Goal: Obtain resource: Obtain resource

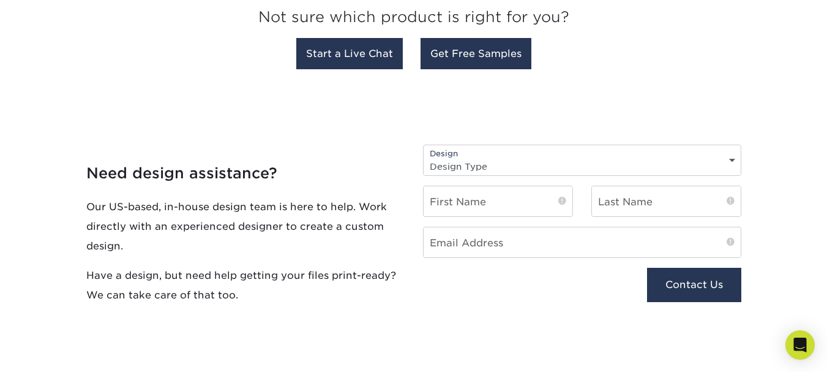
scroll to position [1260, 0]
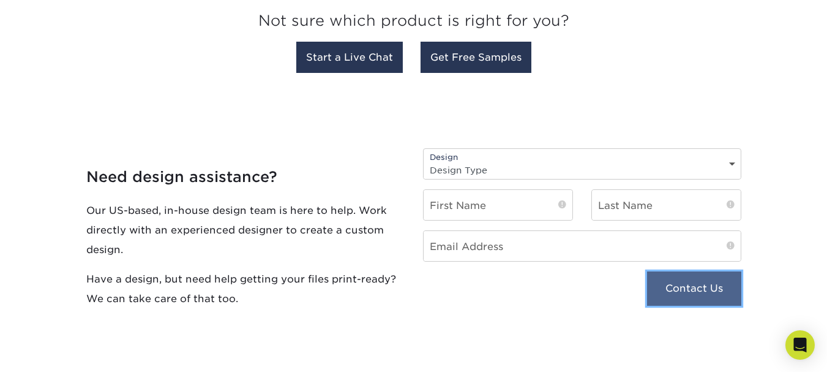
click at [695, 289] on button "Contact Us" at bounding box center [694, 288] width 94 height 34
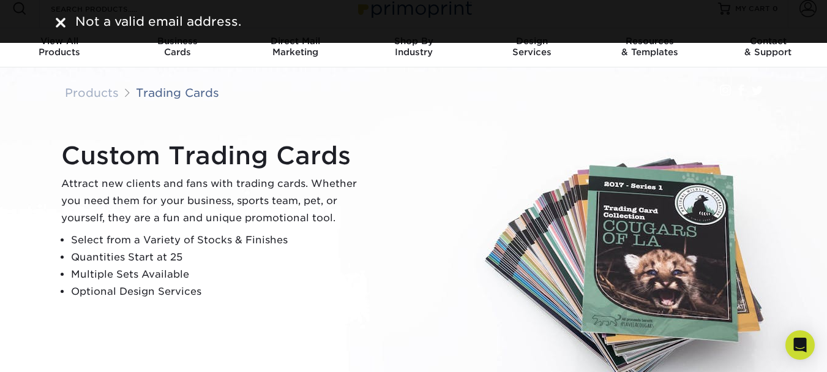
scroll to position [0, 0]
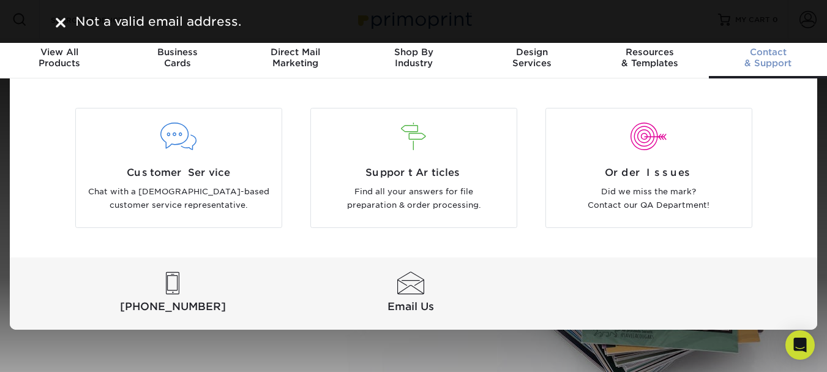
click at [749, 54] on span "Contact" at bounding box center [768, 52] width 118 height 11
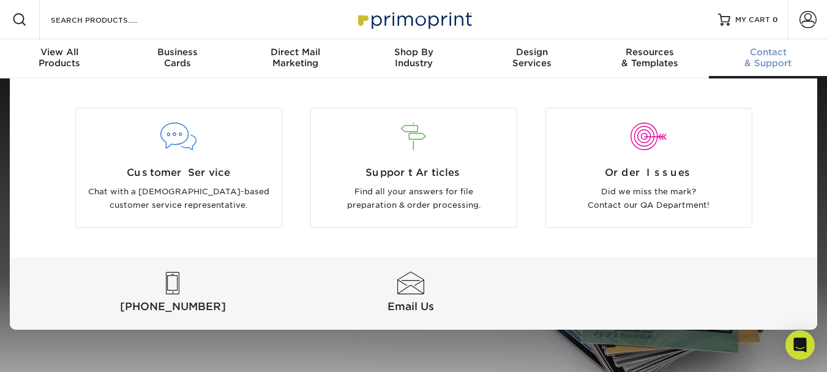
click at [747, 59] on div "Contact & Support" at bounding box center [768, 58] width 118 height 22
click at [783, 62] on div "Contact & Support" at bounding box center [768, 58] width 118 height 22
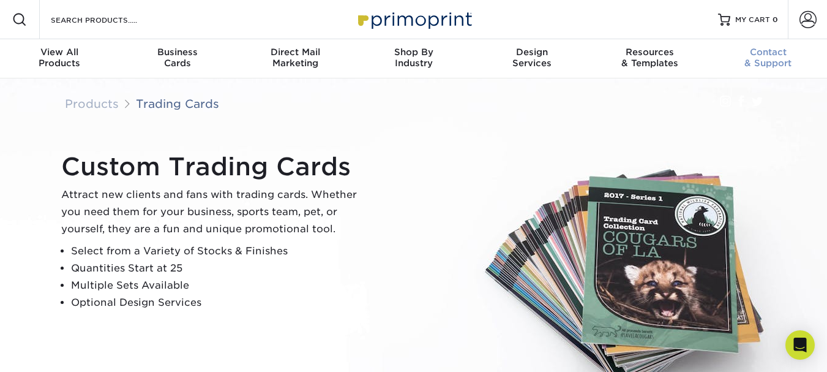
click at [780, 51] on span "Contact" at bounding box center [768, 52] width 118 height 11
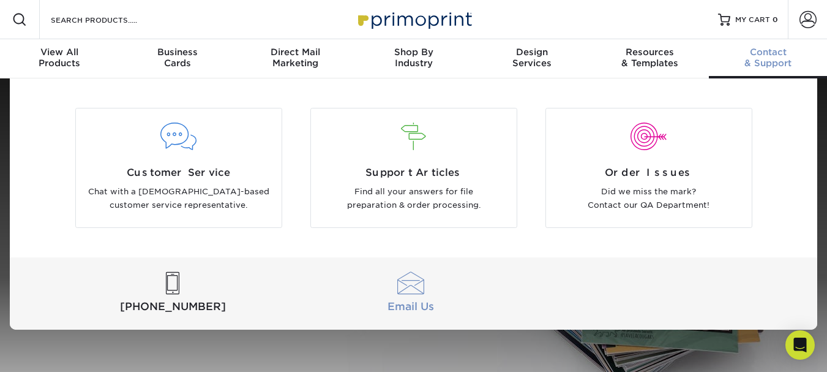
click at [413, 285] on div at bounding box center [410, 283] width 233 height 23
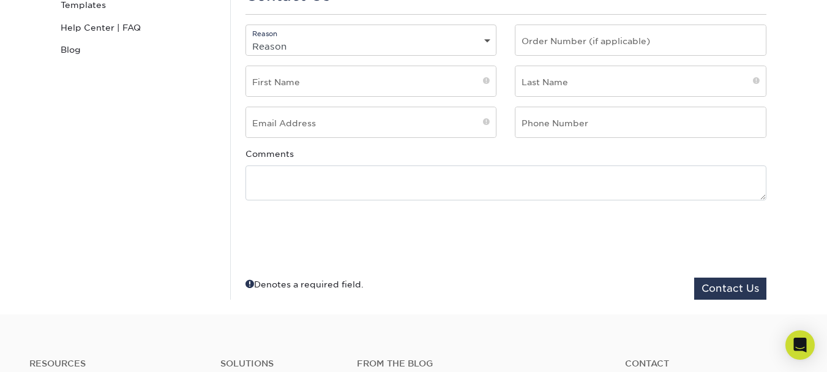
scroll to position [353, 0]
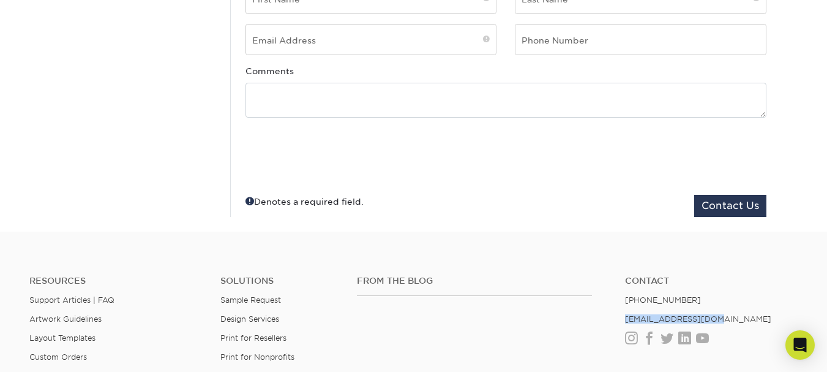
drag, startPoint x: 708, startPoint y: 320, endPoint x: 616, endPoint y: 317, distance: 91.9
click at [616, 317] on ul "Contact [PHONE_NUMBER] [EMAIL_ADDRESS][DOMAIN_NAME] Instagram Facebook Twitter …" at bounding box center [711, 309] width 191 height 69
copy link "[EMAIL_ADDRESS][DOMAIN_NAME]"
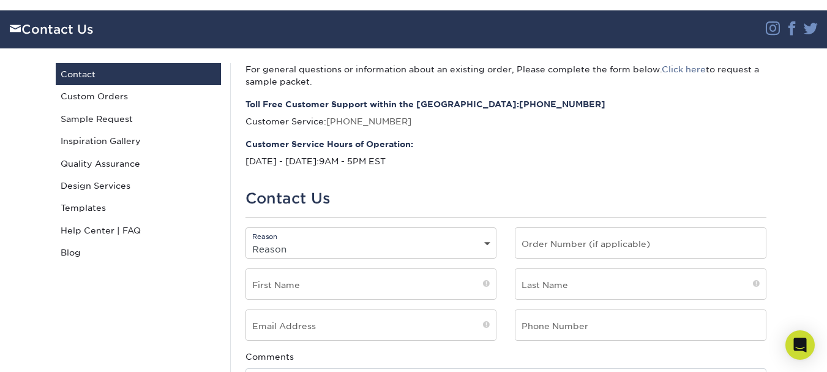
scroll to position [20, 0]
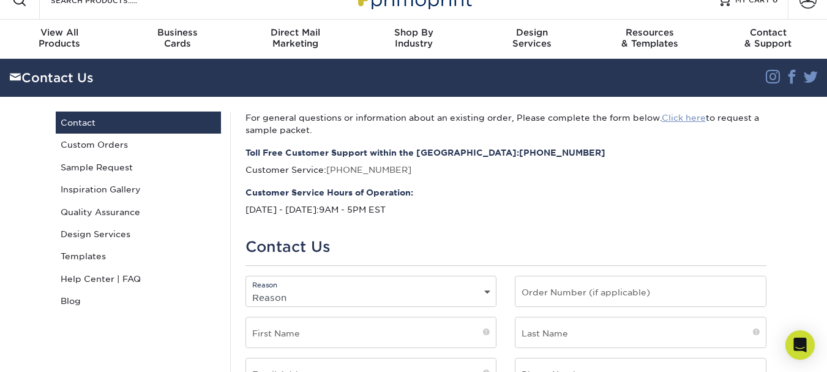
click at [667, 119] on link "Click here" at bounding box center [684, 118] width 44 height 10
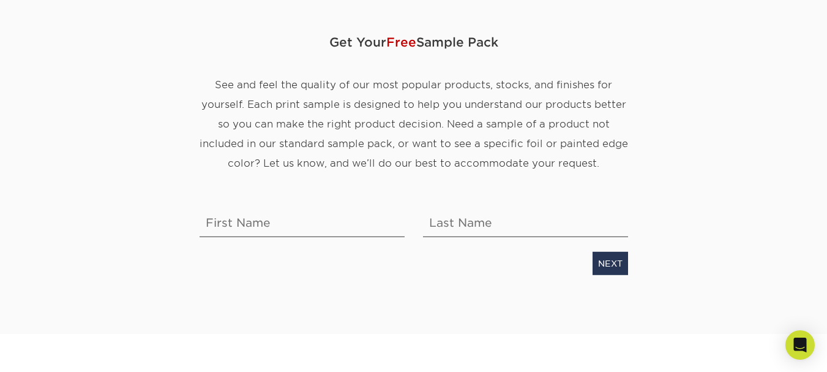
scroll to position [128, 0]
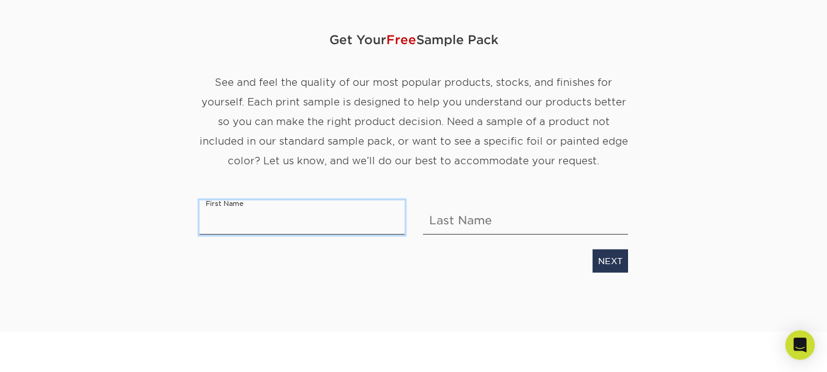
click at [269, 216] on input "text" at bounding box center [302, 217] width 205 height 34
type input "David"
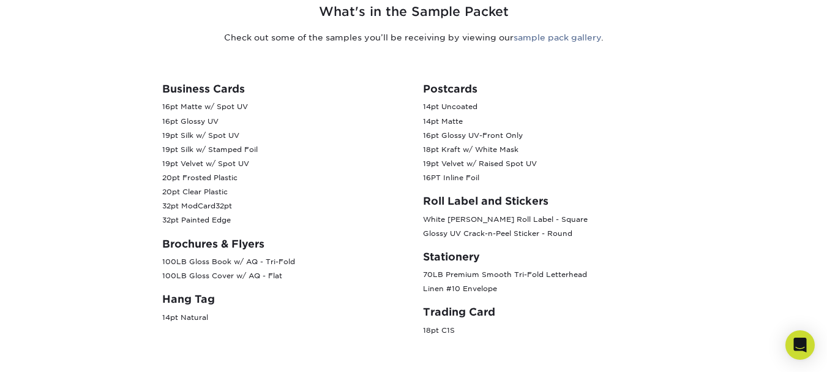
scroll to position [255, 0]
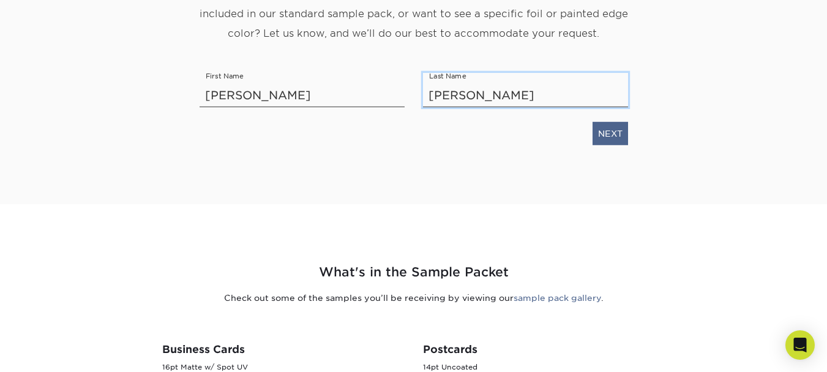
type input "Ben-Merre"
click at [607, 138] on link "NEXT" at bounding box center [611, 133] width 36 height 23
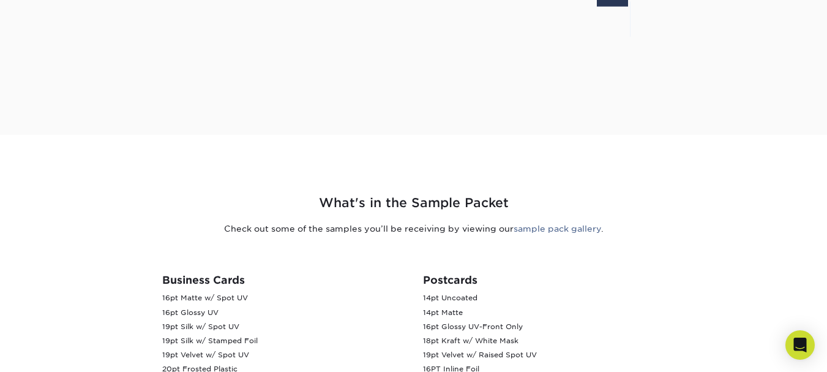
scroll to position [86, 0]
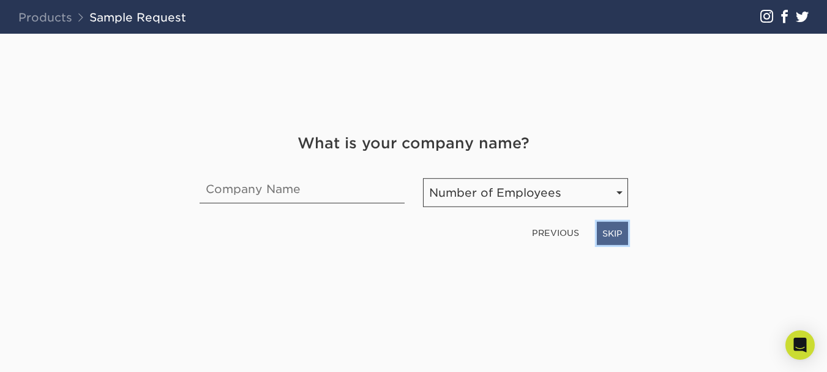
click at [615, 231] on link "SKIP" at bounding box center [612, 233] width 31 height 23
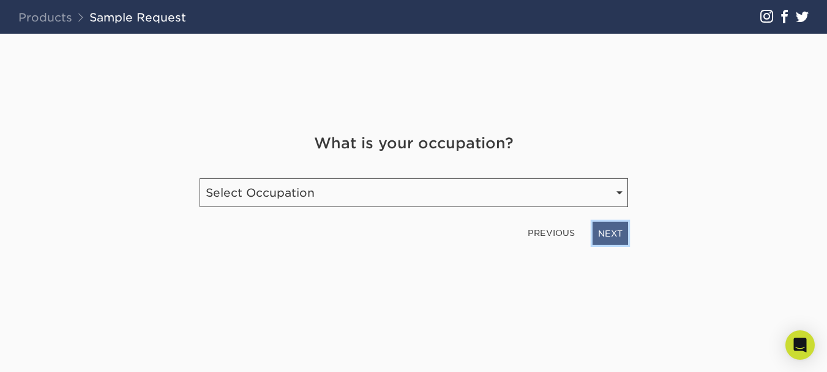
click at [614, 231] on link "NEXT" at bounding box center [611, 233] width 36 height 23
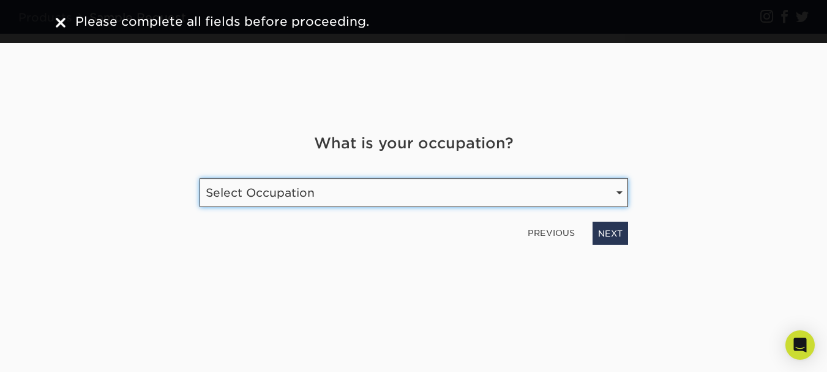
click at [575, 195] on select "Select Occupation Agency Automotive Blogger Cleaning Services Construction Educ…" at bounding box center [414, 192] width 429 height 29
select select "Education"
click at [200, 178] on select "Select Occupation Agency Automotive Blogger Cleaning Services Construction Educ…" at bounding box center [414, 192] width 429 height 29
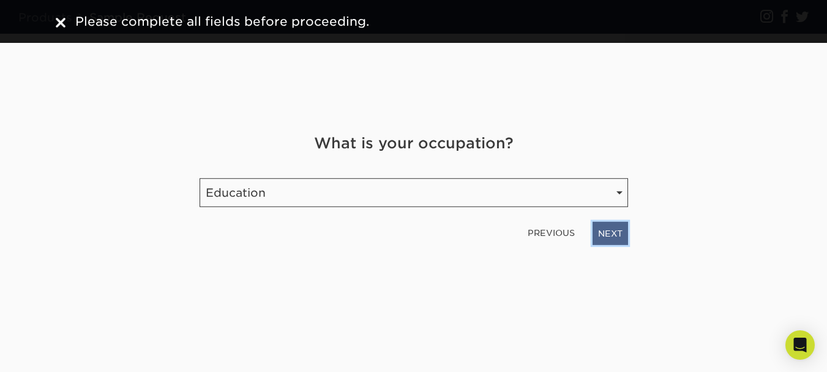
click at [616, 233] on link "NEXT" at bounding box center [611, 233] width 36 height 23
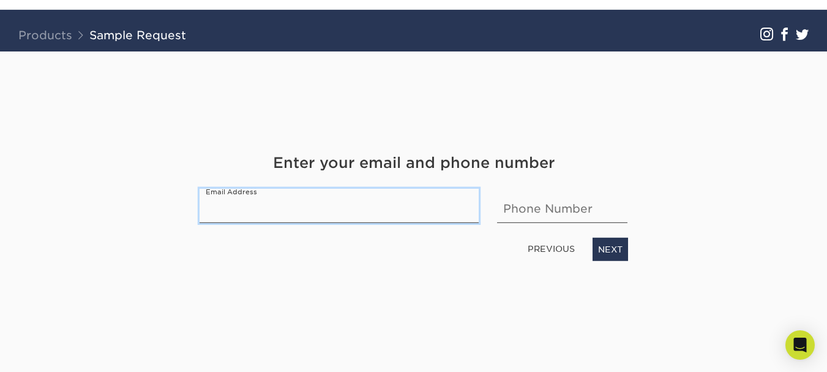
scroll to position [0, 0]
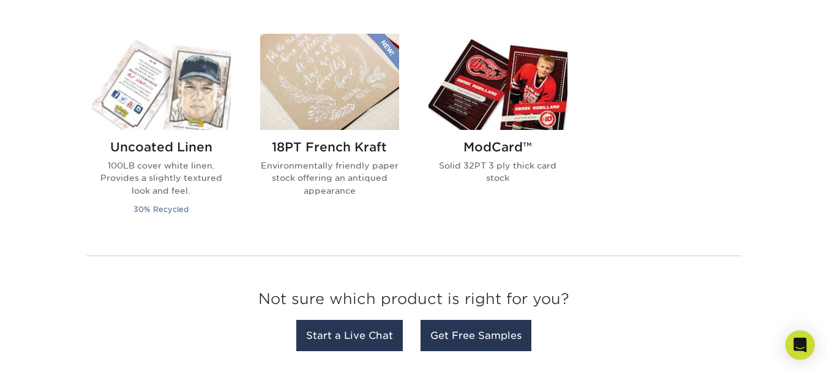
scroll to position [1008, 0]
